Goal: Obtain resource: Download file/media

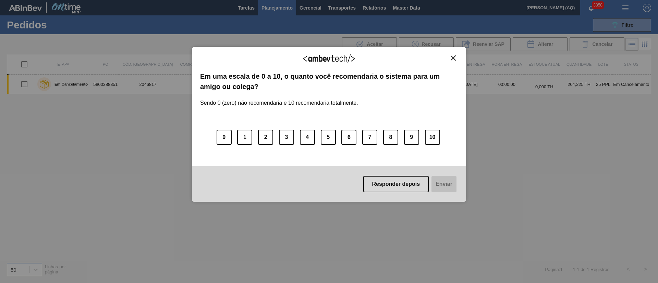
click at [454, 57] on img "Close" at bounding box center [453, 58] width 5 height 5
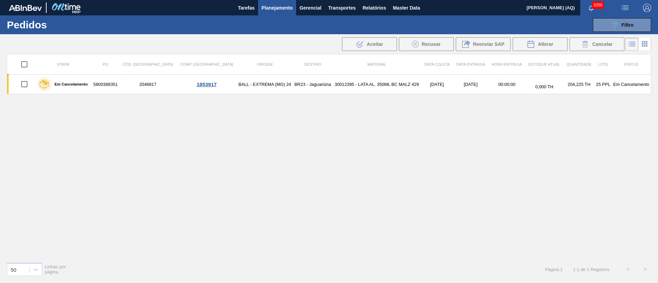
click at [279, 9] on span "Planejamento" at bounding box center [277, 8] width 31 height 8
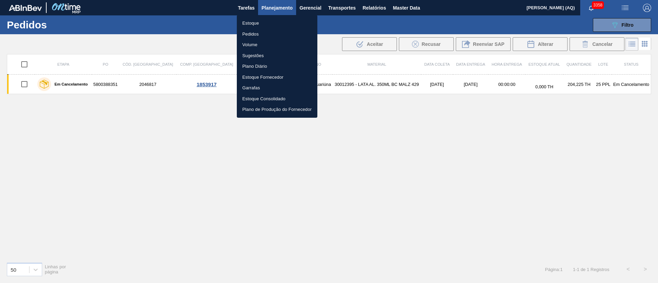
click at [254, 46] on li "Volume" at bounding box center [277, 44] width 81 height 11
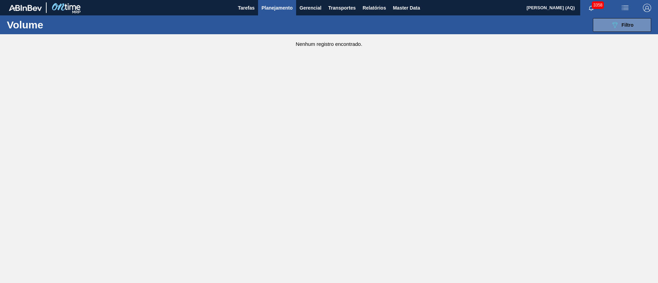
click at [615, 32] on div "089F7B8B-B2A5-4AFE-B5C0-19BA573D28AC Filtro Código Volume Etapa Etapa Origem Or…" at bounding box center [381, 25] width 545 height 21
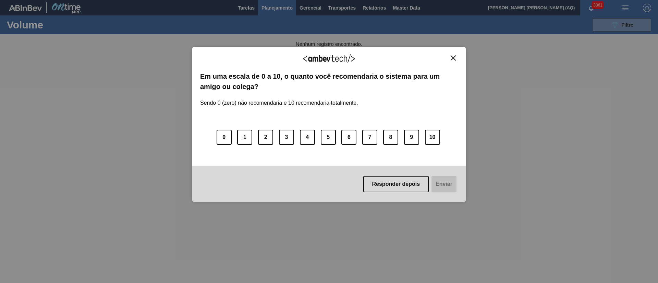
click at [454, 57] on img "Close" at bounding box center [453, 58] width 5 height 5
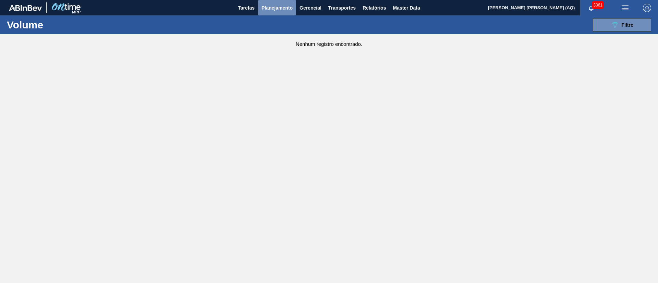
click at [287, 8] on span "Planejamento" at bounding box center [277, 8] width 31 height 8
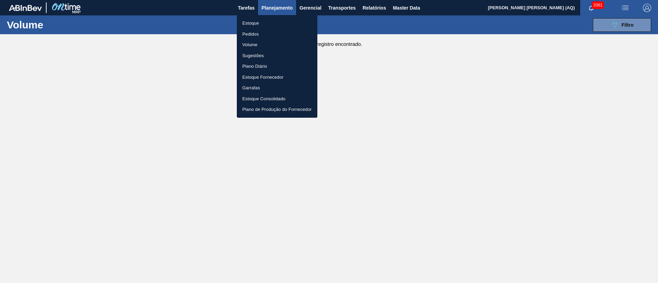
click at [256, 22] on li "Estoque" at bounding box center [277, 23] width 81 height 11
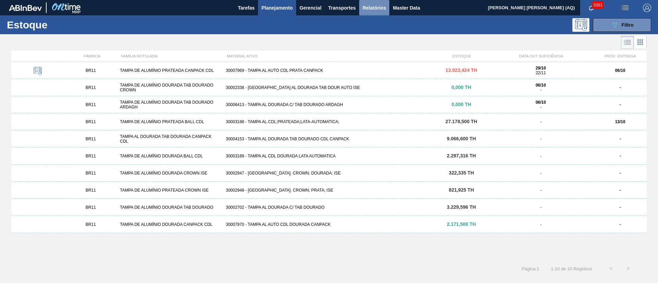
click at [363, 8] on span "Relatórios" at bounding box center [374, 8] width 23 height 8
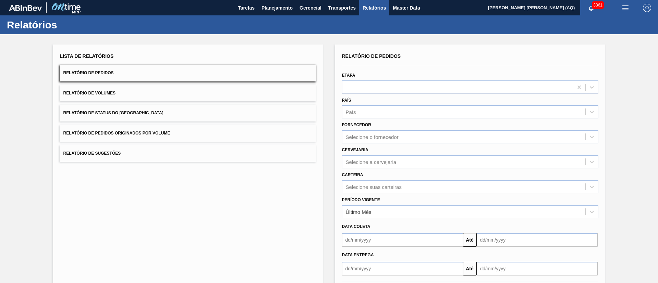
click at [198, 104] on div "Lista de Relatórios Relatório de Pedidos Relatório de Volumes Relatório de Stat…" at bounding box center [188, 106] width 256 height 111
click at [198, 102] on div "Lista de Relatórios Relatório de Pedidos Relatório de Volumes Relatório de Stat…" at bounding box center [188, 106] width 256 height 111
click at [205, 89] on button "Relatório de Volumes" at bounding box center [188, 93] width 256 height 17
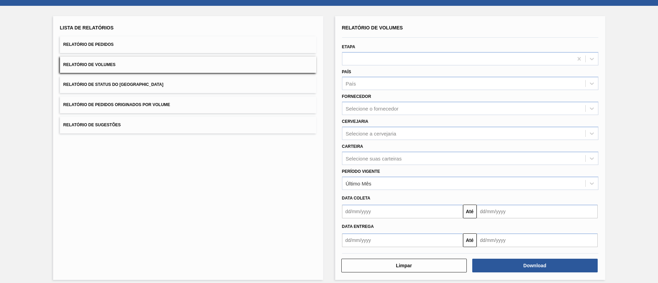
scroll to position [34, 0]
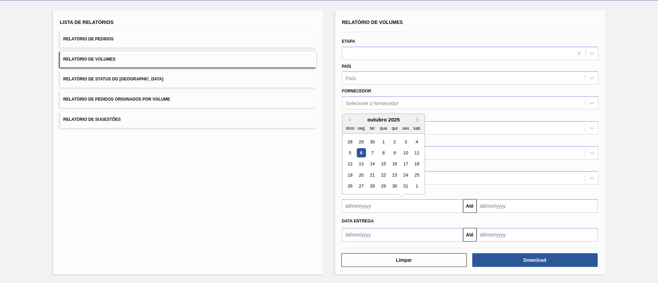
click at [377, 205] on input "text" at bounding box center [402, 206] width 121 height 14
click at [363, 152] on div "6" at bounding box center [360, 152] width 9 height 9
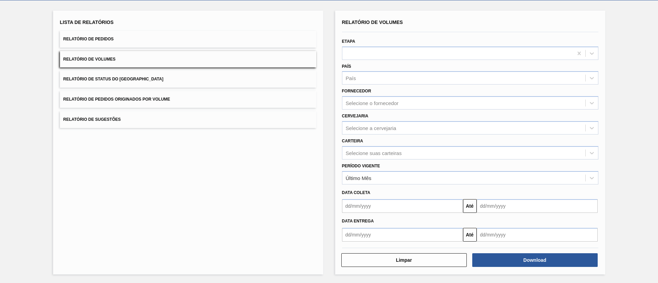
type input "[DATE]"
click at [510, 204] on input "text" at bounding box center [537, 206] width 121 height 14
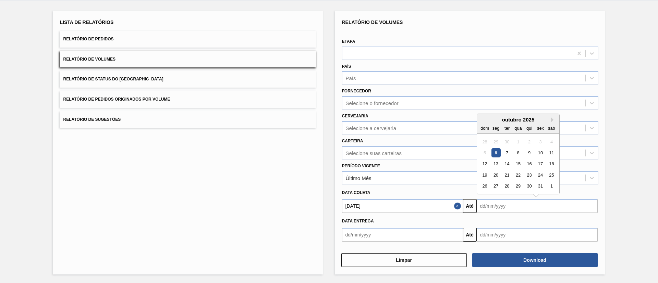
click at [495, 115] on div "outubro 2025 dom seg ter qua qui sex sab" at bounding box center [518, 124] width 82 height 20
drag, startPoint x: 536, startPoint y: 186, endPoint x: 642, endPoint y: 184, distance: 106.3
click at [642, 184] on div "Lista de Relatórios Relatório de Pedidos Relatório de Volumes Relatório de Stat…" at bounding box center [329, 141] width 658 height 283
click at [537, 207] on input "text" at bounding box center [537, 206] width 121 height 14
click at [502, 120] on div "outubro 2025" at bounding box center [518, 120] width 82 height 6
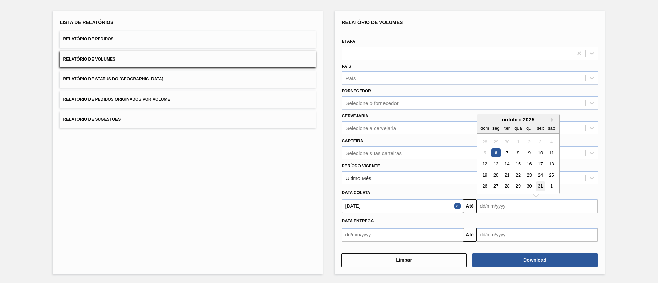
click at [539, 185] on div "31" at bounding box center [540, 186] width 9 height 9
type input "[DATE]"
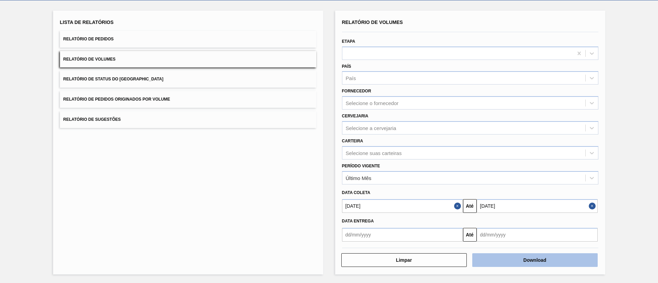
click at [522, 264] on button "Download" at bounding box center [534, 261] width 125 height 14
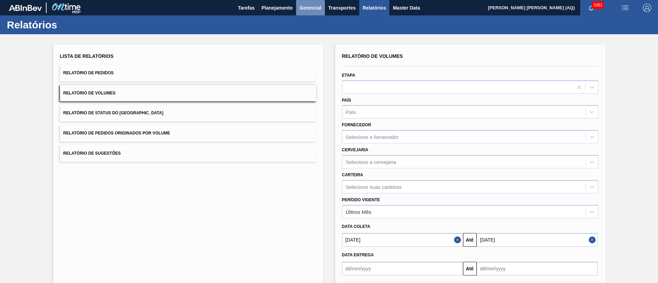
click at [313, 4] on span "Gerencial" at bounding box center [311, 8] width 22 height 8
click at [307, 34] on li "Itens Críticos" at bounding box center [310, 34] width 50 height 11
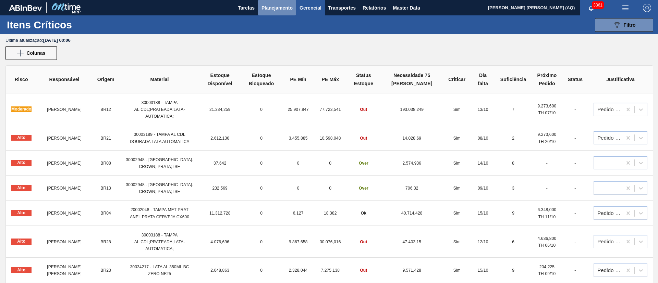
click at [281, 7] on span "Planejamento" at bounding box center [277, 8] width 31 height 8
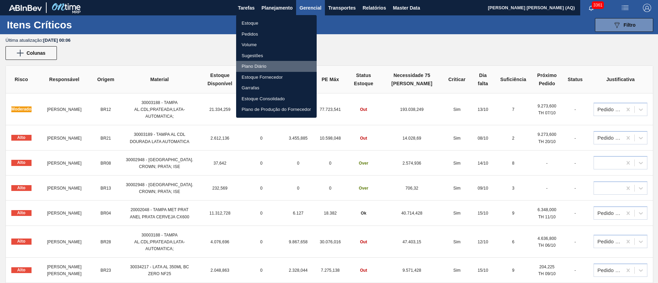
click at [261, 67] on li "Plano Diário" at bounding box center [276, 66] width 81 height 11
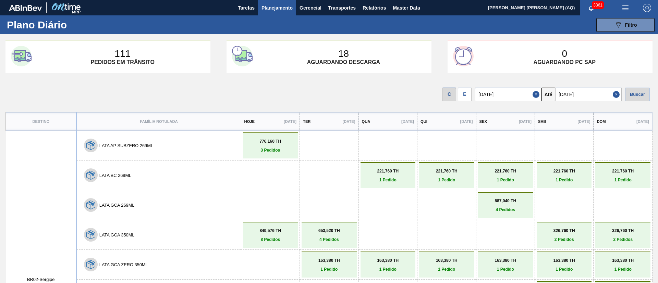
click at [286, 10] on span "Planejamento" at bounding box center [277, 8] width 31 height 8
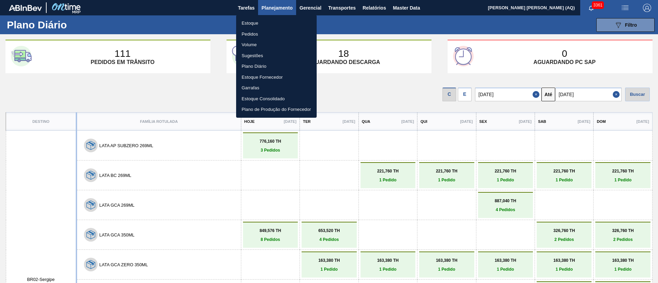
click at [277, 96] on li "Estoque Consolidado" at bounding box center [276, 99] width 81 height 11
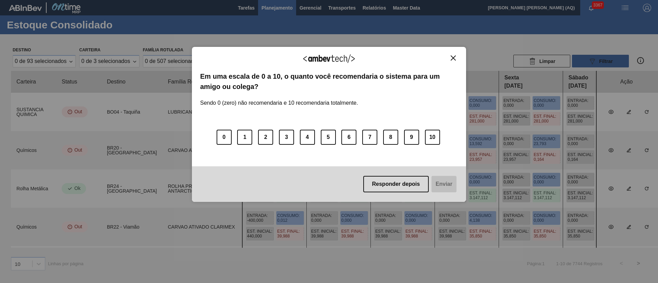
click at [453, 57] on img "Close" at bounding box center [453, 58] width 5 height 5
click at [453, 56] on img "Close" at bounding box center [453, 58] width 5 height 5
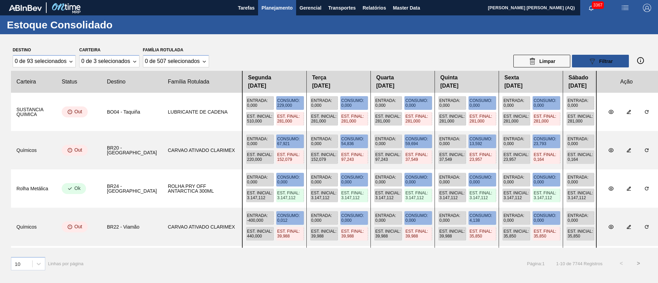
click at [437, 48] on div "Destino 0 de 93 selecionados Carteira 0 de 3 selecionados Família Rotulada 0 de…" at bounding box center [329, 56] width 636 height 22
